Goal: Find specific page/section: Find specific page/section

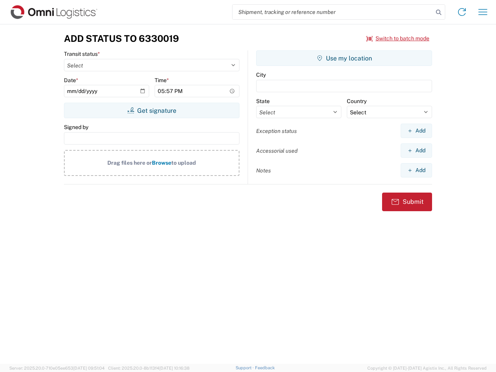
click at [333, 12] on input "search" at bounding box center [333, 12] width 201 height 15
click at [439, 12] on icon at bounding box center [439, 12] width 11 height 11
click at [462, 12] on icon at bounding box center [462, 12] width 12 height 12
click at [483, 12] on icon "button" at bounding box center [483, 12] width 9 height 6
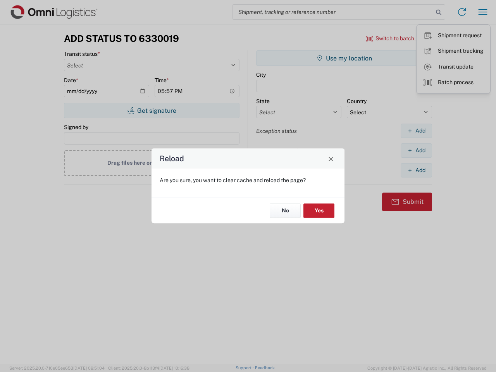
click at [398, 38] on div "Reload Are you sure, you want to clear cache and reload the page? No Yes" at bounding box center [248, 186] width 496 height 372
click at [152, 111] on div "Reload Are you sure, you want to clear cache and reload the page? No Yes" at bounding box center [248, 186] width 496 height 372
click at [344, 58] on div "Reload Are you sure, you want to clear cache and reload the page? No Yes" at bounding box center [248, 186] width 496 height 372
click at [416, 131] on div "Reload Are you sure, you want to clear cache and reload the page? No Yes" at bounding box center [248, 186] width 496 height 372
click at [416, 150] on div "Reload Are you sure, you want to clear cache and reload the page? No Yes" at bounding box center [248, 186] width 496 height 372
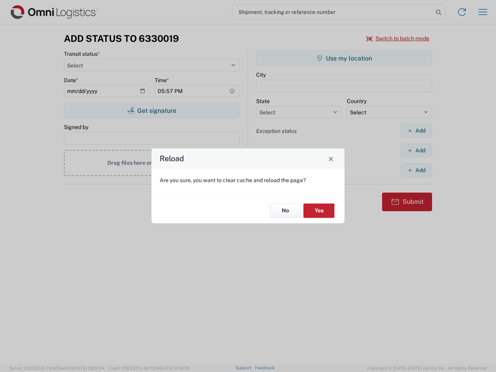
click at [416, 170] on div "Reload Are you sure, you want to clear cache and reload the page? No Yes" at bounding box center [248, 186] width 496 height 372
